Goal: Information Seeking & Learning: Check status

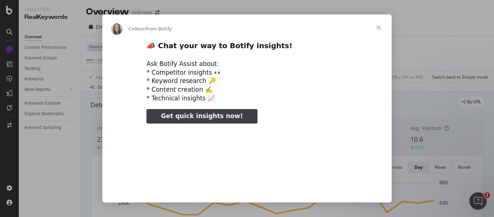
type input "237460"
click at [382, 26] on span "Close" at bounding box center [379, 27] width 26 height 26
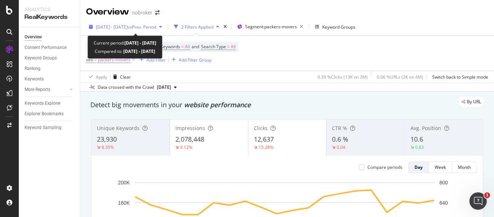
click at [164, 31] on div "[DATE] - [DATE] vs Prev. Period" at bounding box center [125, 26] width 79 height 11
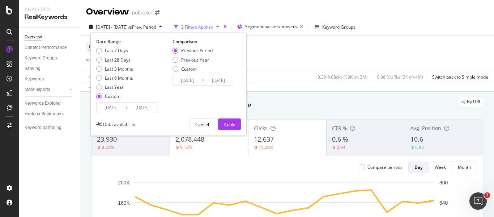
click at [156, 111] on input "[DATE]" at bounding box center [142, 107] width 29 height 10
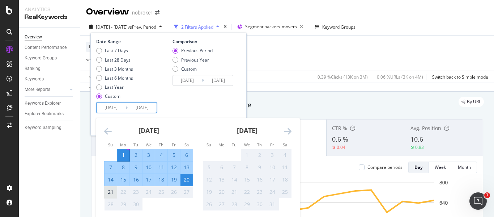
click at [111, 197] on div "21" at bounding box center [111, 192] width 12 height 12
type input "[DATE]"
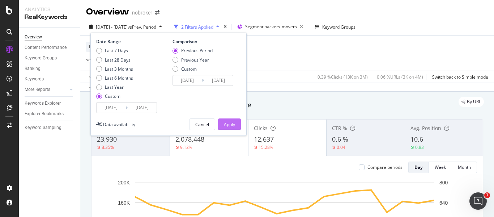
click at [232, 122] on div "Apply" at bounding box center [229, 124] width 11 height 6
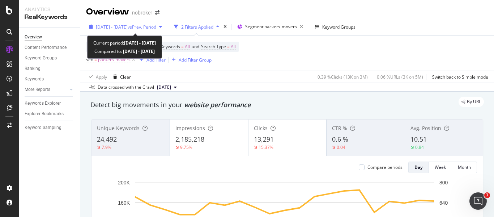
click at [151, 28] on span "vs Prev. Period" at bounding box center [142, 27] width 29 height 6
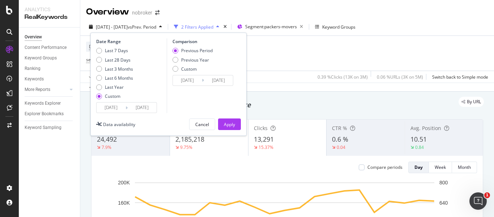
click at [117, 102] on div "Last 7 Days Last 28 Days Last 3 Months Last 6 Months Last Year Custom" at bounding box center [114, 74] width 37 height 55
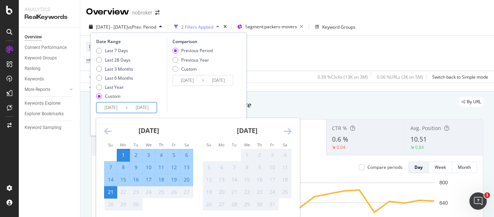
click at [120, 111] on input "[DATE]" at bounding box center [111, 107] width 29 height 10
click at [123, 179] on div "15" at bounding box center [123, 179] width 12 height 7
type input "[DATE]"
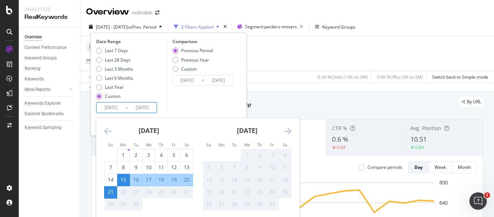
click at [116, 189] on div "21" at bounding box center [111, 191] width 12 height 7
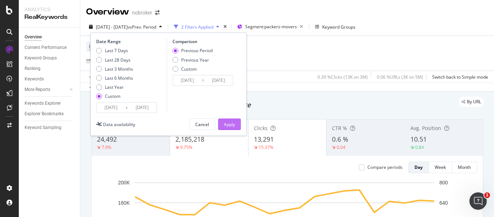
click at [228, 120] on div "Apply" at bounding box center [229, 124] width 11 height 11
